Goal: Task Accomplishment & Management: Use online tool/utility

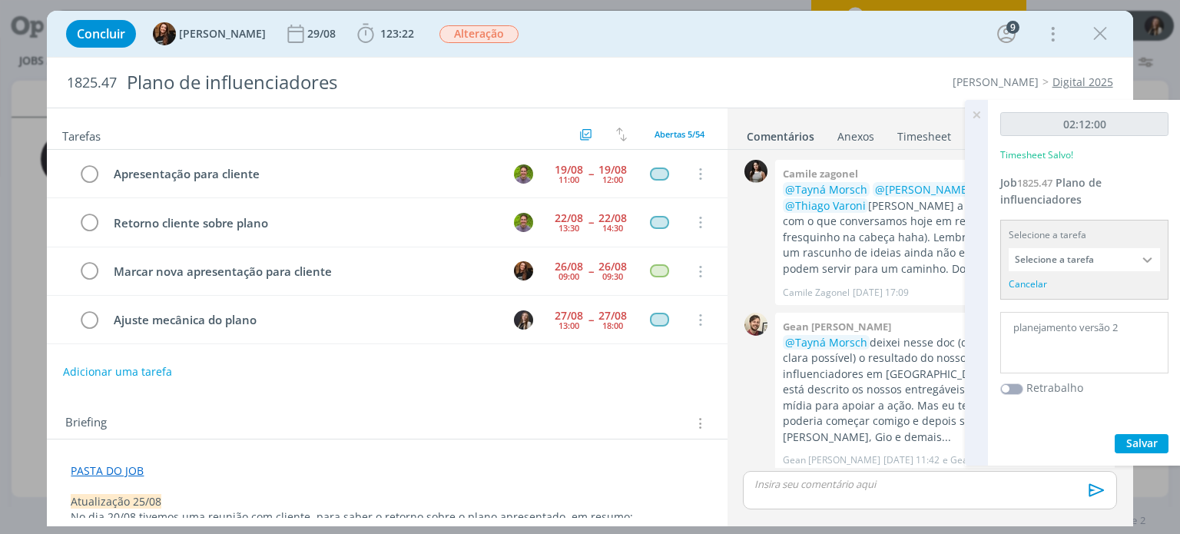
drag, startPoint x: 0, startPoint y: 0, endPoint x: 950, endPoint y: 38, distance: 950.5
click at [949, 40] on div "Concluir Tayná Morsch 29/08 123:22 Iniciar Apontar Data * [DATE] Horas * 00:00 …" at bounding box center [589, 33] width 1063 height 37
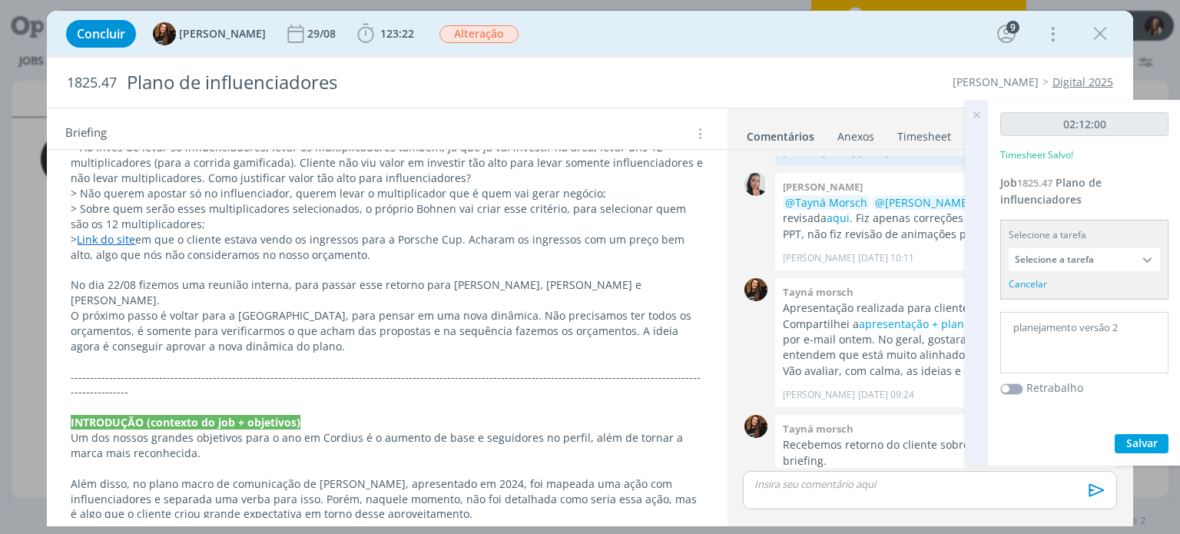
click at [979, 117] on icon at bounding box center [977, 115] width 28 height 30
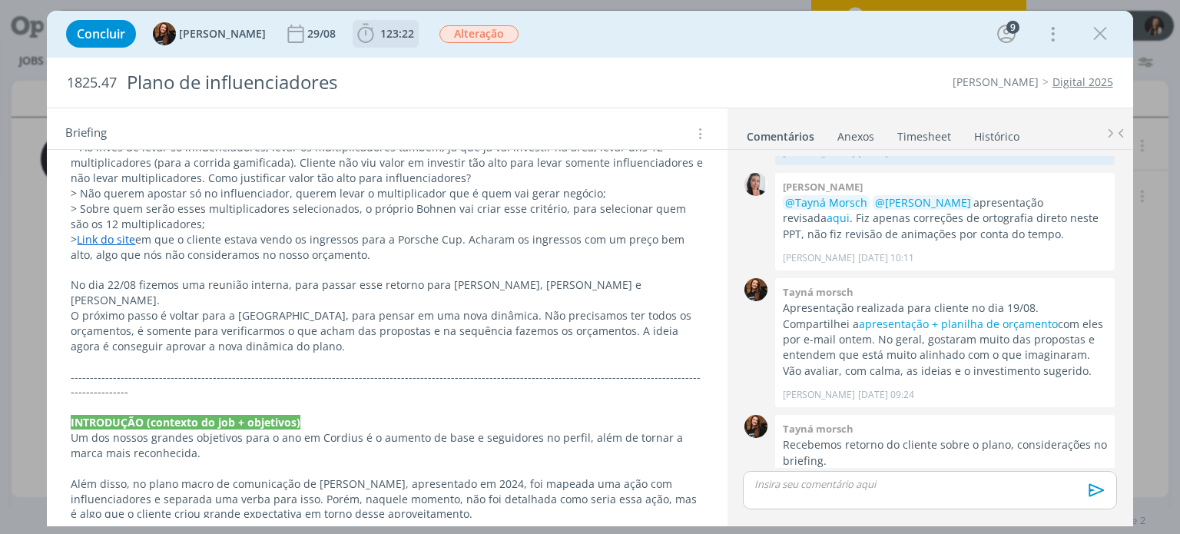
click at [356, 29] on icon "dialog" at bounding box center [365, 33] width 23 height 23
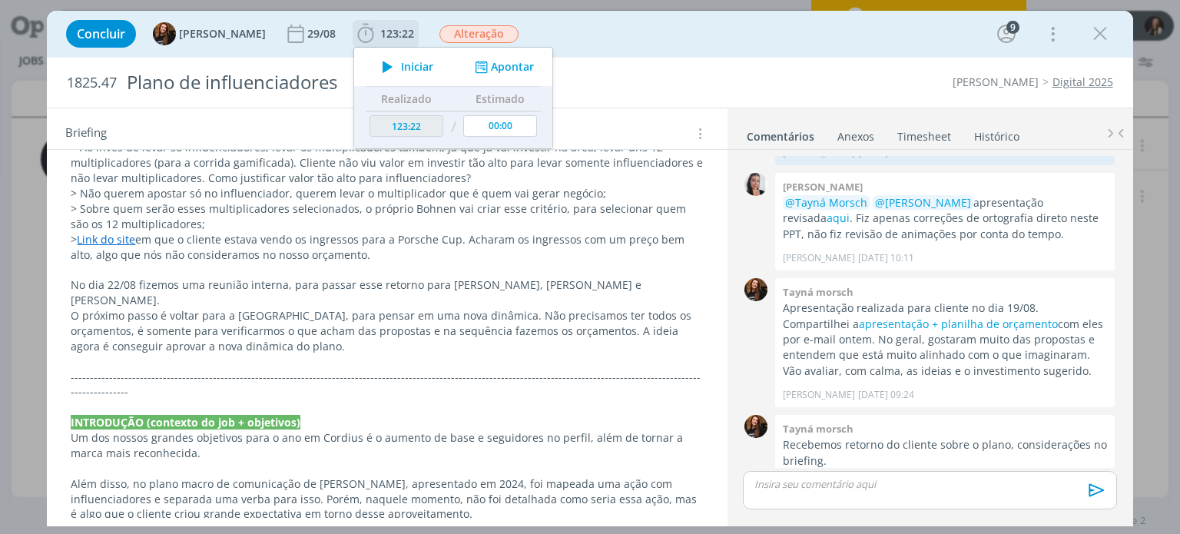
click at [380, 64] on icon "dialog" at bounding box center [387, 67] width 27 height 20
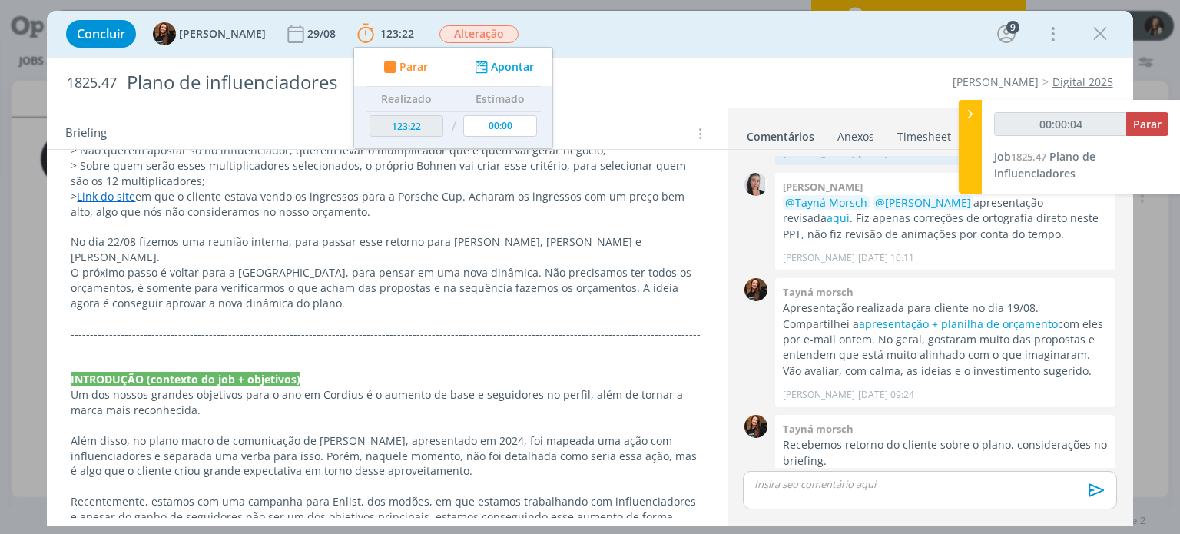
scroll to position [461, 0]
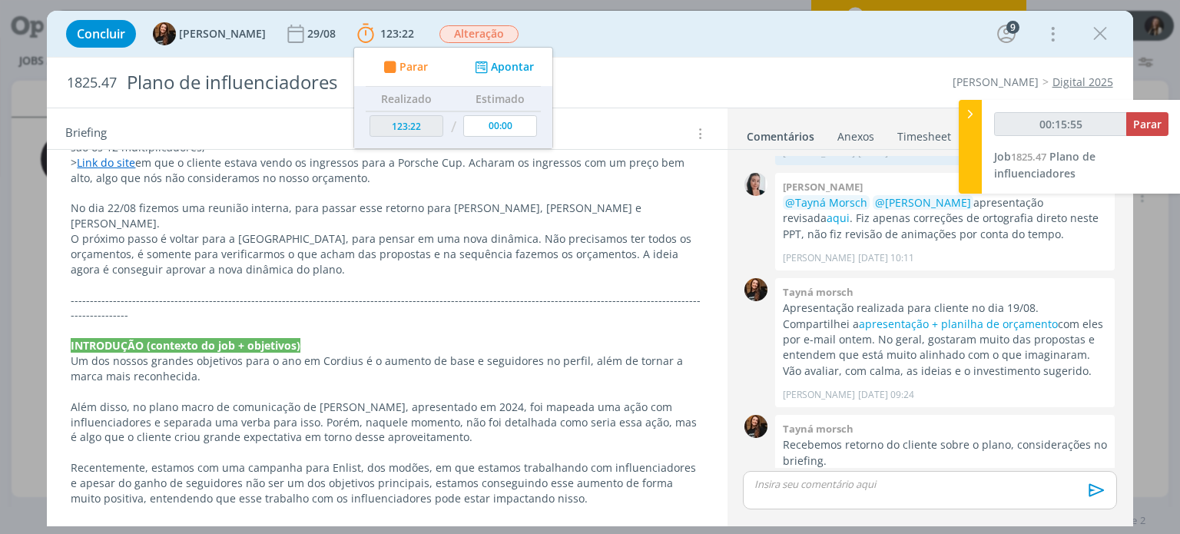
type input "00:15:56"
click at [1153, 121] on span "Parar" at bounding box center [1147, 124] width 28 height 15
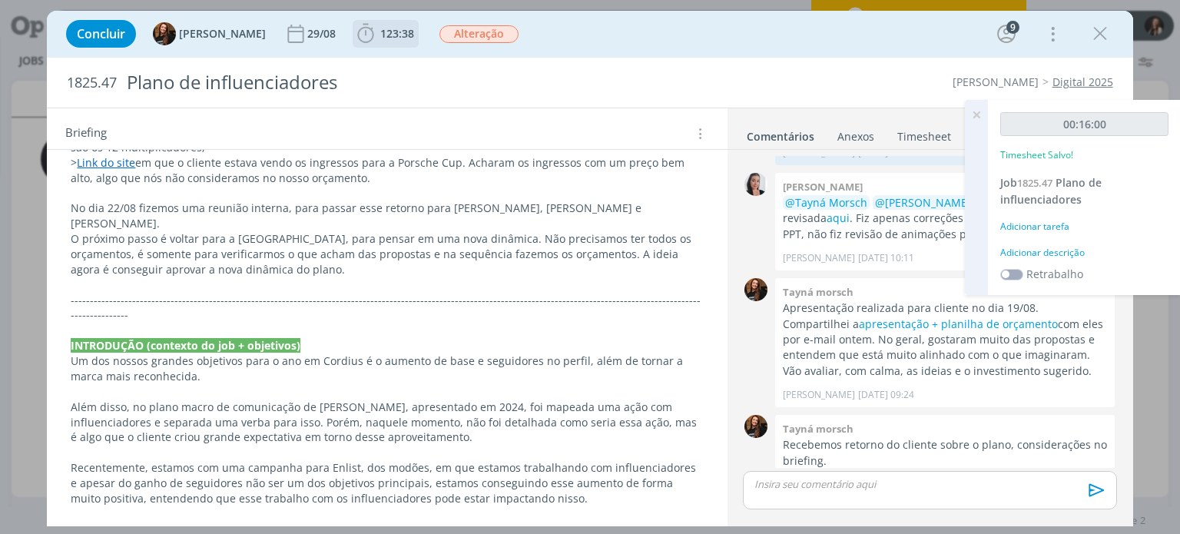
click at [380, 29] on span "123:38" at bounding box center [397, 33] width 34 height 15
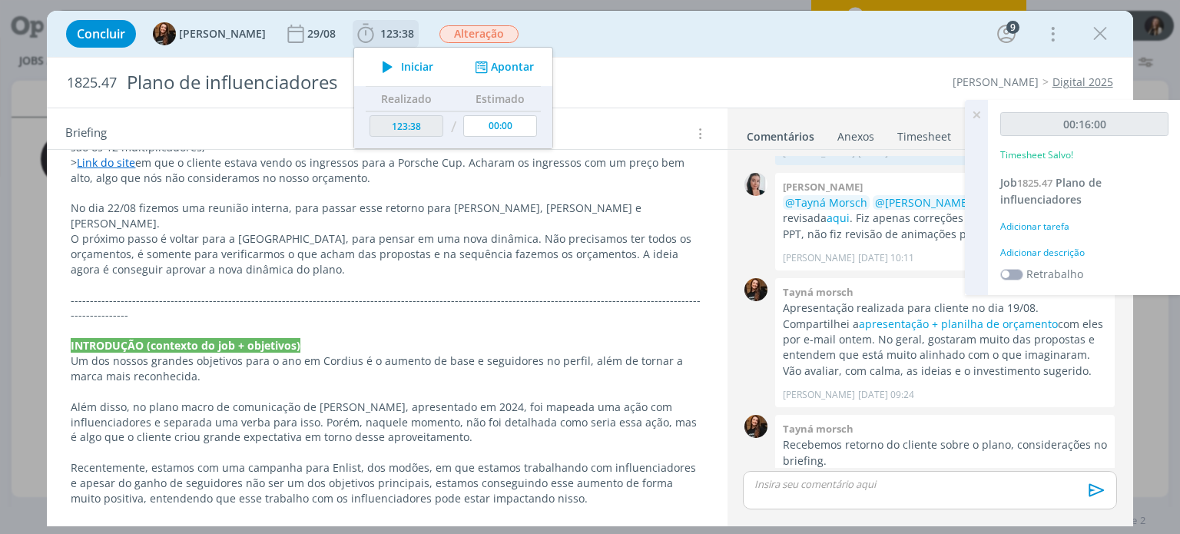
click at [401, 67] on span "Iniciar" at bounding box center [417, 66] width 32 height 11
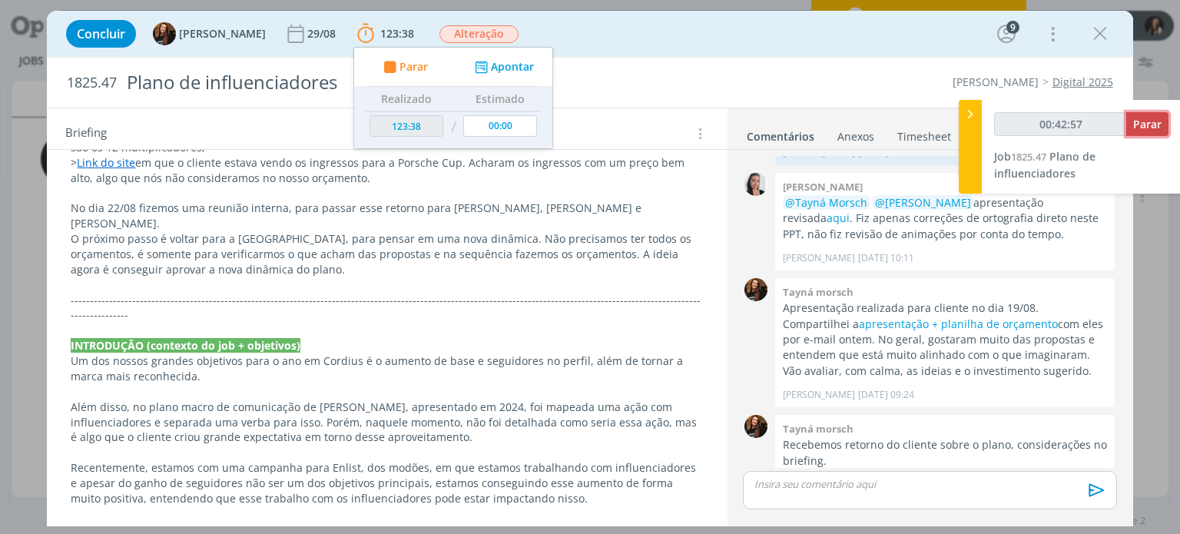
click at [1136, 119] on span "Parar" at bounding box center [1147, 124] width 28 height 15
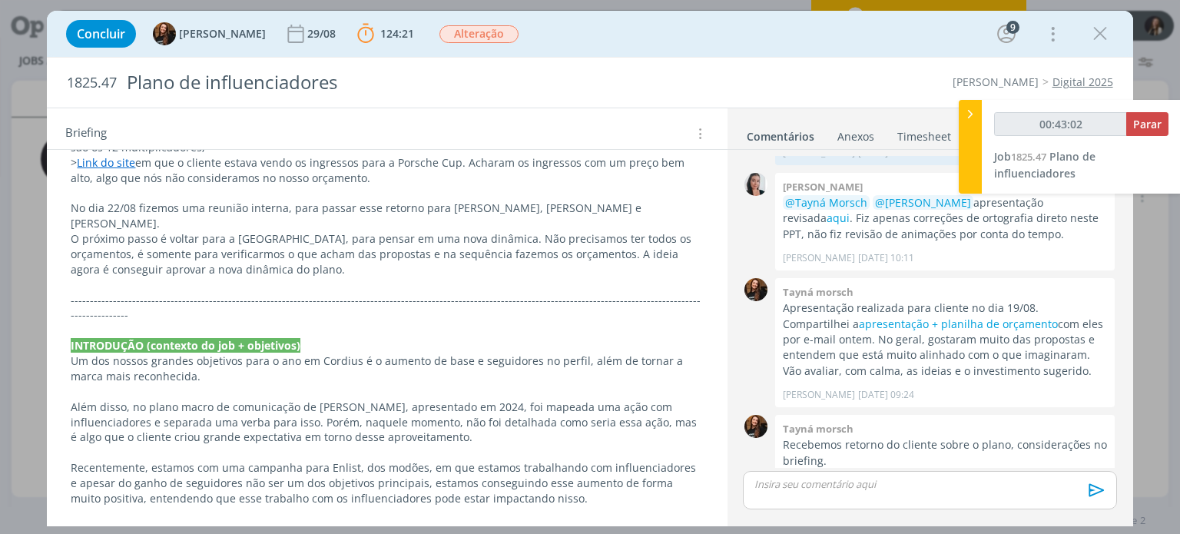
type input "00:43:00"
